Goal: Information Seeking & Learning: Learn about a topic

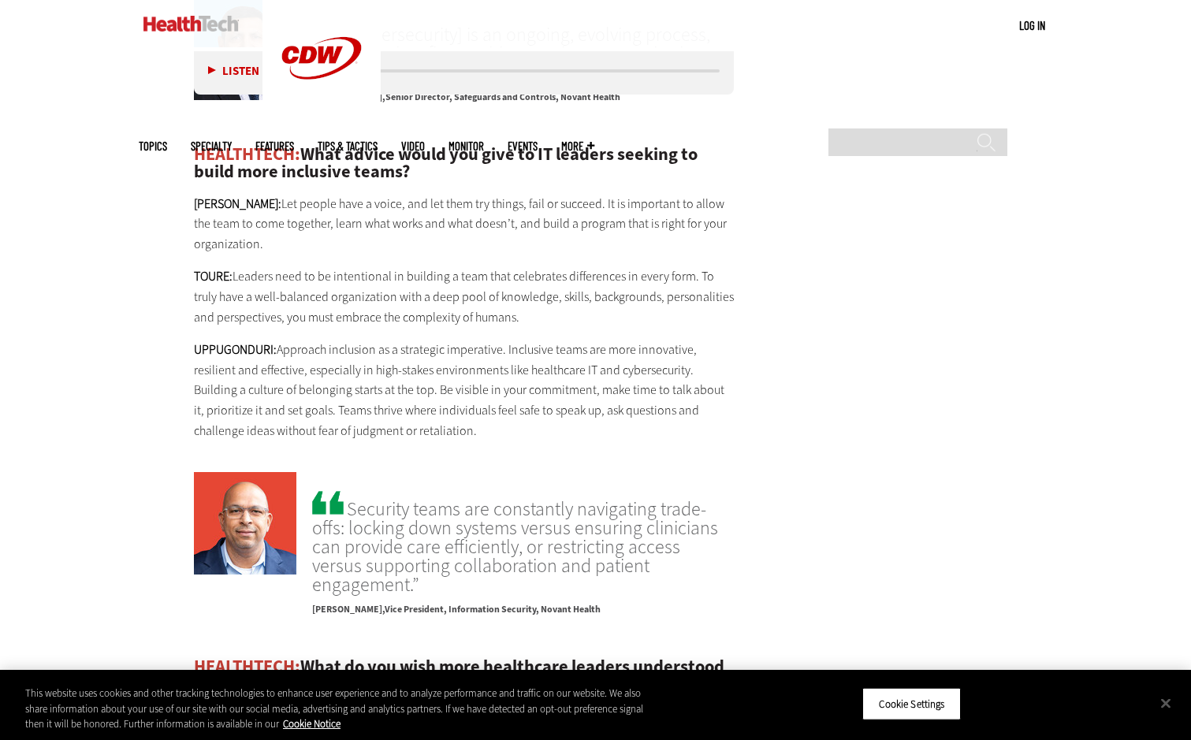
scroll to position [3310, 0]
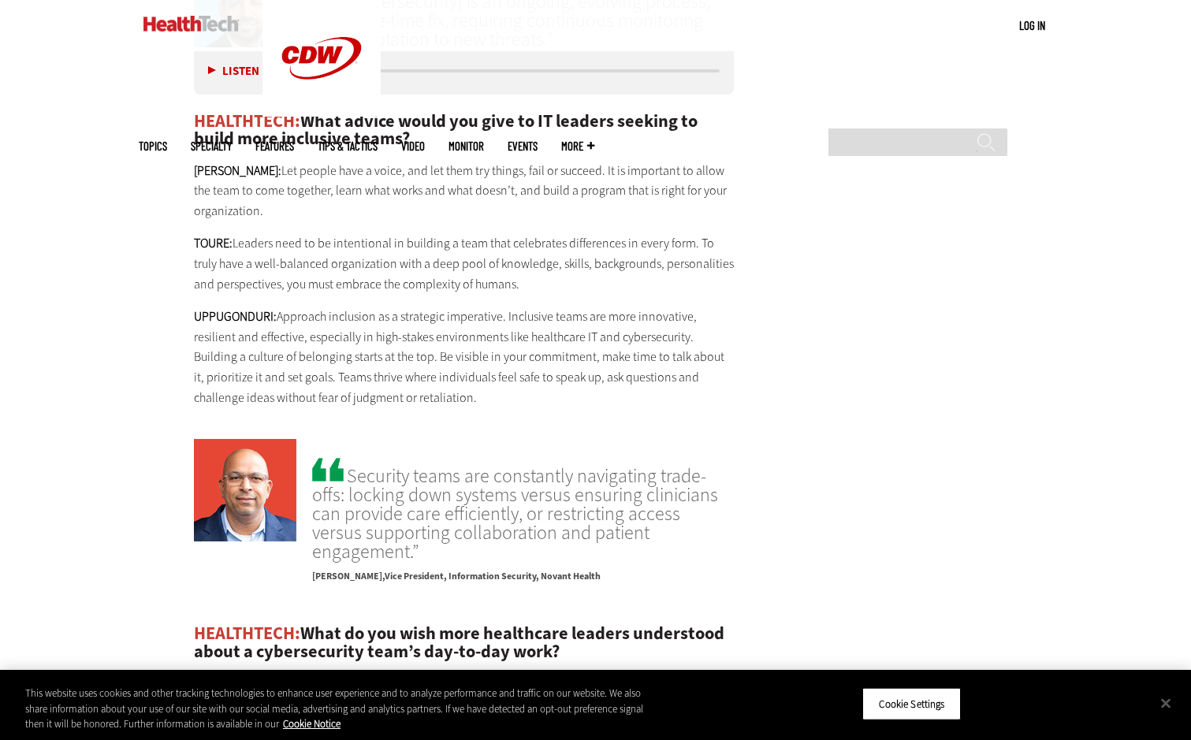
drag, startPoint x: 392, startPoint y: 476, endPoint x: 311, endPoint y: 482, distance: 80.6
click at [311, 482] on div "Security teams are constantly navigating trade-offs: locking down systems versu…" at bounding box center [464, 516] width 541 height 154
drag, startPoint x: 311, startPoint y: 482, endPoint x: 328, endPoint y: 530, distance: 50.8
click at [480, 517] on div "Listen Pause 11:36 Among the many challenges that healthcare cybersecurity lead…" at bounding box center [464, 1] width 541 height 4726
drag, startPoint x: 388, startPoint y: 478, endPoint x: 311, endPoint y: 478, distance: 77.2
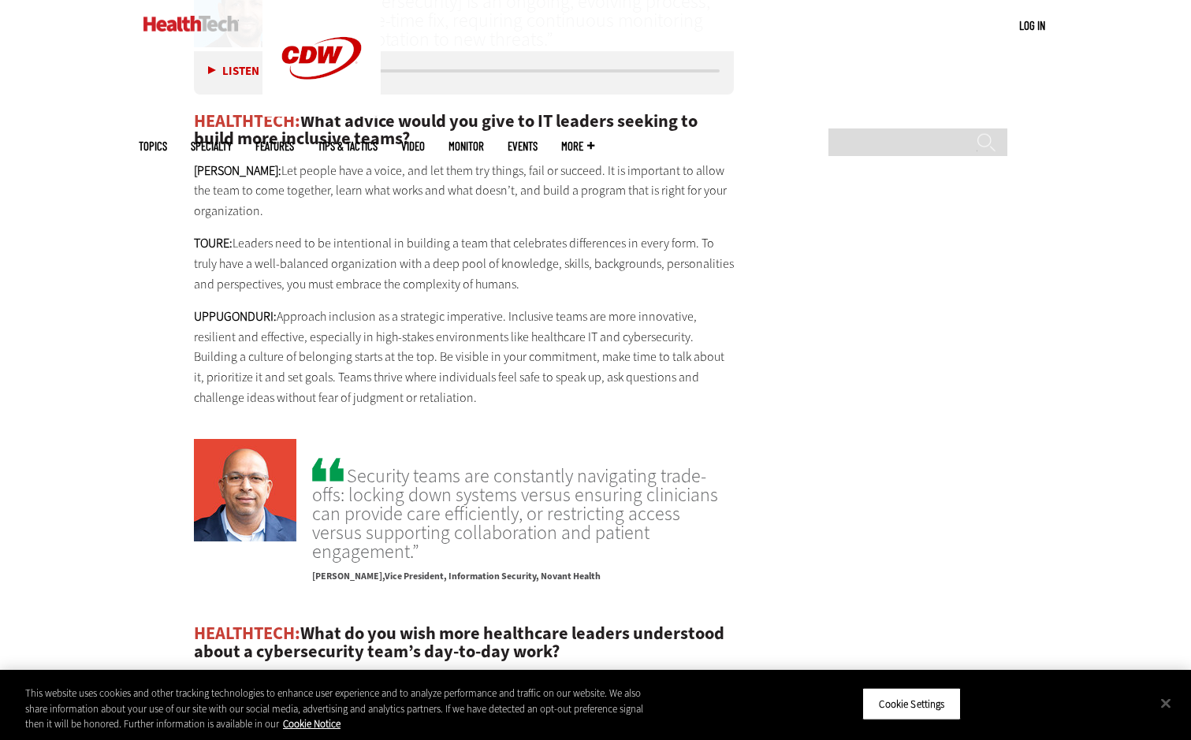
click at [311, 478] on div "Security teams are constantly navigating trade-offs: locking down systems versu…" at bounding box center [464, 516] width 541 height 154
click at [313, 570] on span "[PERSON_NAME]" at bounding box center [348, 576] width 72 height 13
drag, startPoint x: 313, startPoint y: 481, endPoint x: 393, endPoint y: 470, distance: 81.0
click at [393, 561] on p "[PERSON_NAME] Vice President, Information Security, Novant Health" at bounding box center [523, 572] width 422 height 23
copy p "[PERSON_NAME]"
